Goal: Task Accomplishment & Management: Use online tool/utility

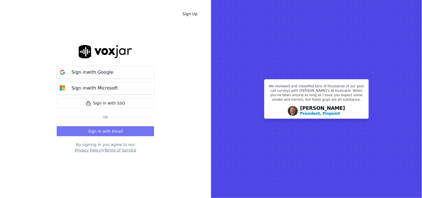
click at [105, 134] on button "Sign in with Email" at bounding box center [105, 131] width 97 height 10
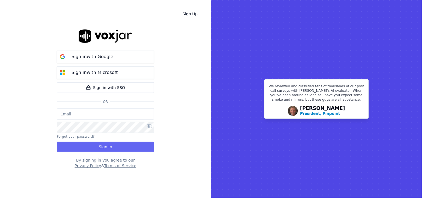
click at [102, 117] on input "email" at bounding box center [105, 114] width 97 height 11
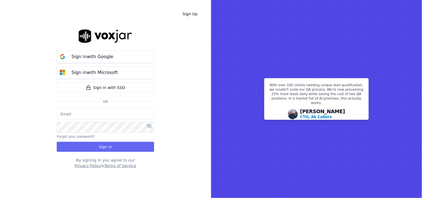
click at [81, 114] on input "email" at bounding box center [105, 114] width 97 height 11
click at [113, 112] on input "email" at bounding box center [105, 114] width 97 height 11
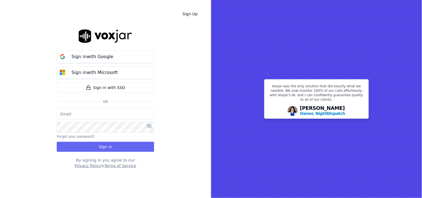
click at [90, 118] on input "email" at bounding box center [105, 114] width 97 height 11
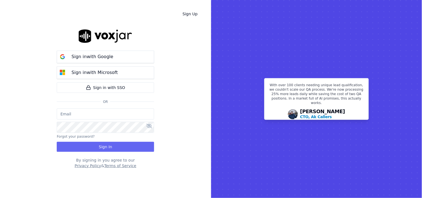
click at [98, 114] on input "email" at bounding box center [105, 114] width 97 height 11
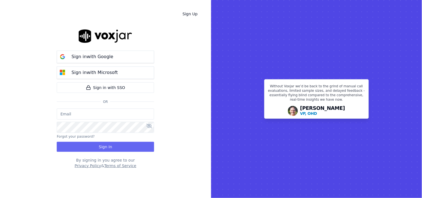
click at [115, 107] on div "Sign in with Google Sign in with Microsoft Sign in with SSO Or" at bounding box center [105, 77] width 97 height 61
click at [99, 120] on div at bounding box center [105, 126] width 97 height 13
click at [103, 117] on input "email" at bounding box center [105, 114] width 97 height 11
click at [100, 55] on p "Sign in with Google" at bounding box center [93, 56] width 42 height 7
